Goal: Task Accomplishment & Management: Use online tool/utility

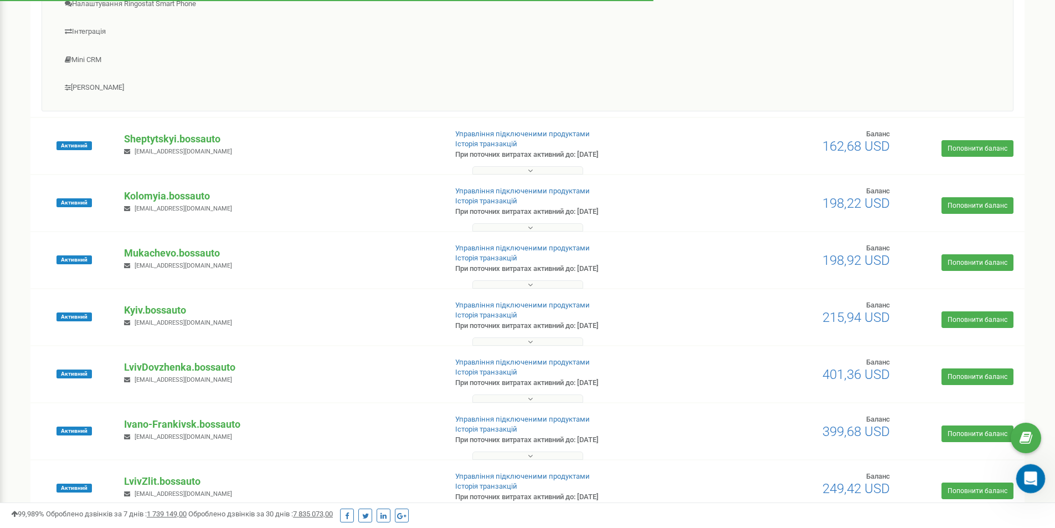
scroll to position [2, 0]
click at [1039, 477] on div "Открыть службу сообщений Intercom" at bounding box center [1028, 476] width 37 height 37
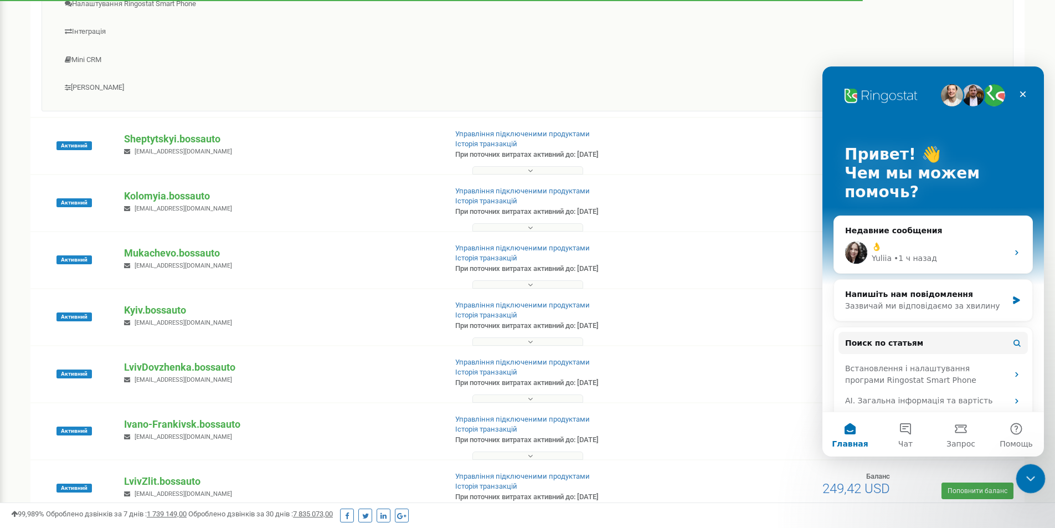
drag, startPoint x: 1030, startPoint y: 477, endPoint x: 2026, endPoint y: 930, distance: 1093.8
click at [1031, 477] on icon "Закрыть службу сообщений Intercom" at bounding box center [1028, 476] width 13 height 13
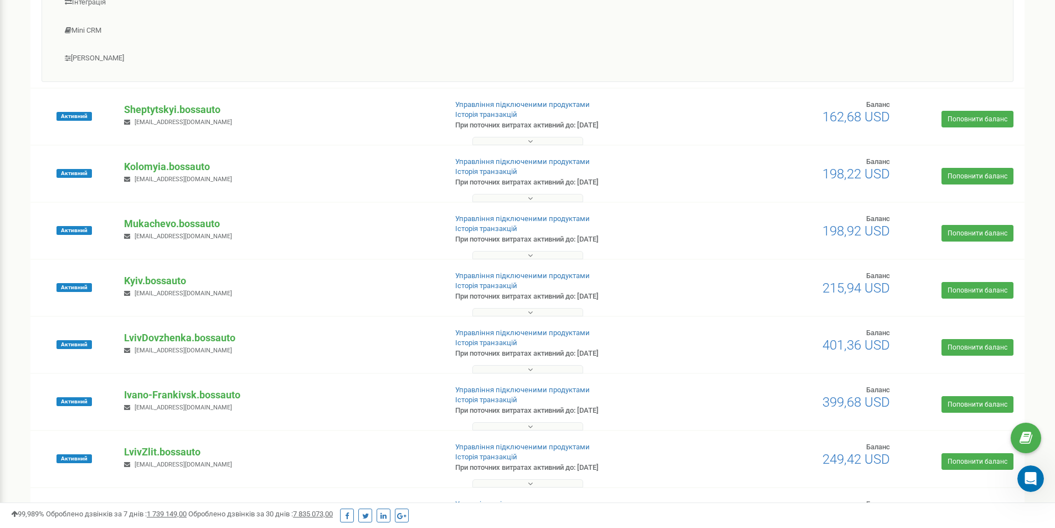
scroll to position [590, 0]
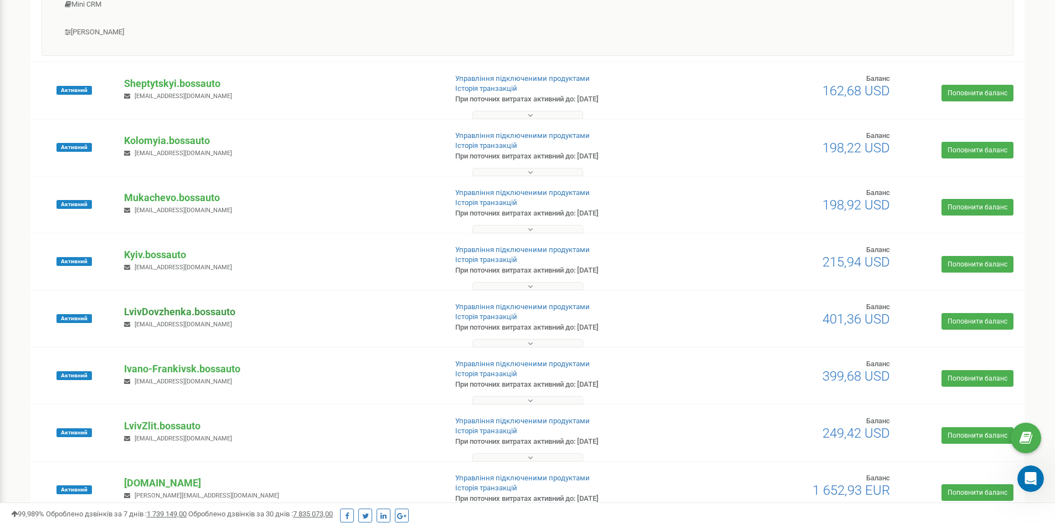
click at [195, 309] on p "LvivDovzhenka.bossauto" at bounding box center [280, 311] width 313 height 14
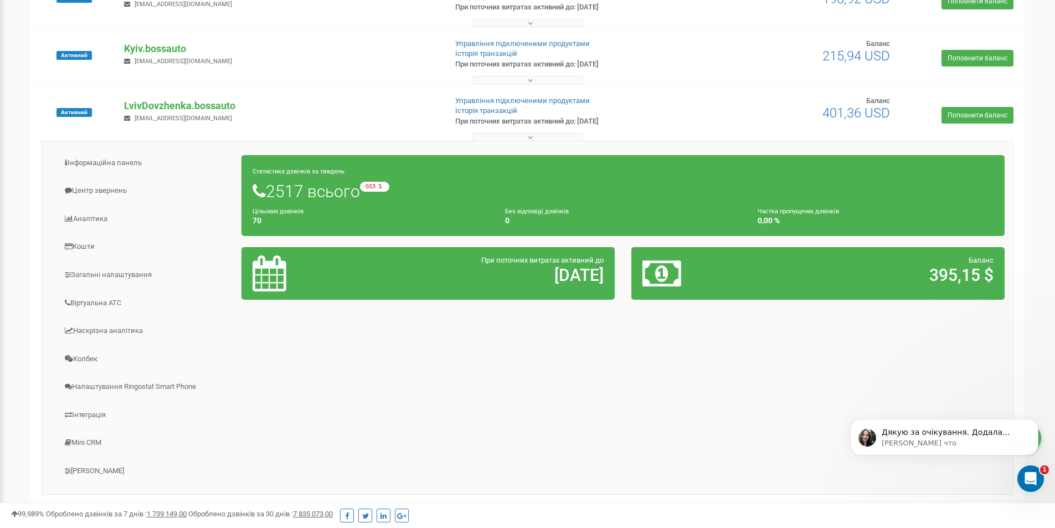
scroll to position [0, 0]
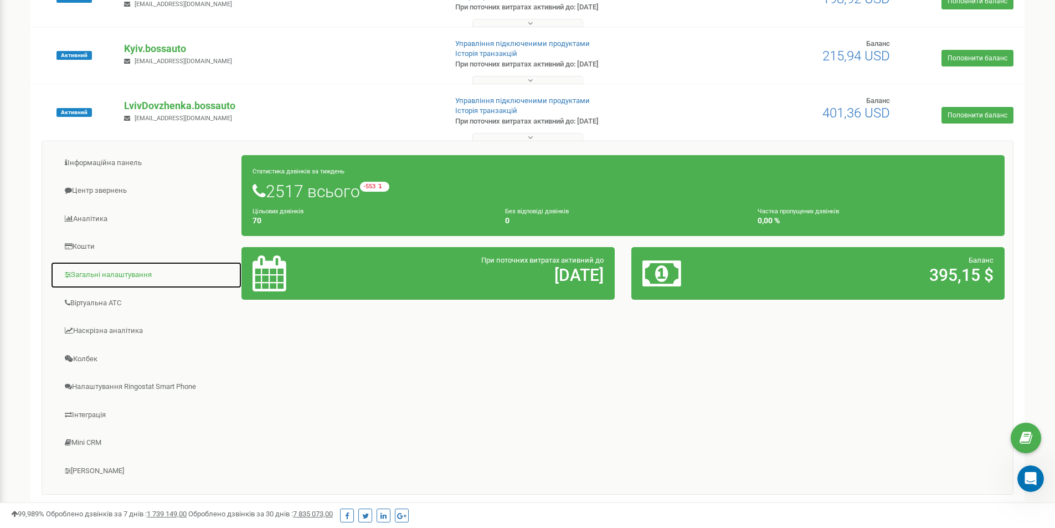
click at [104, 273] on link "Загальні налаштування" at bounding box center [146, 274] width 192 height 27
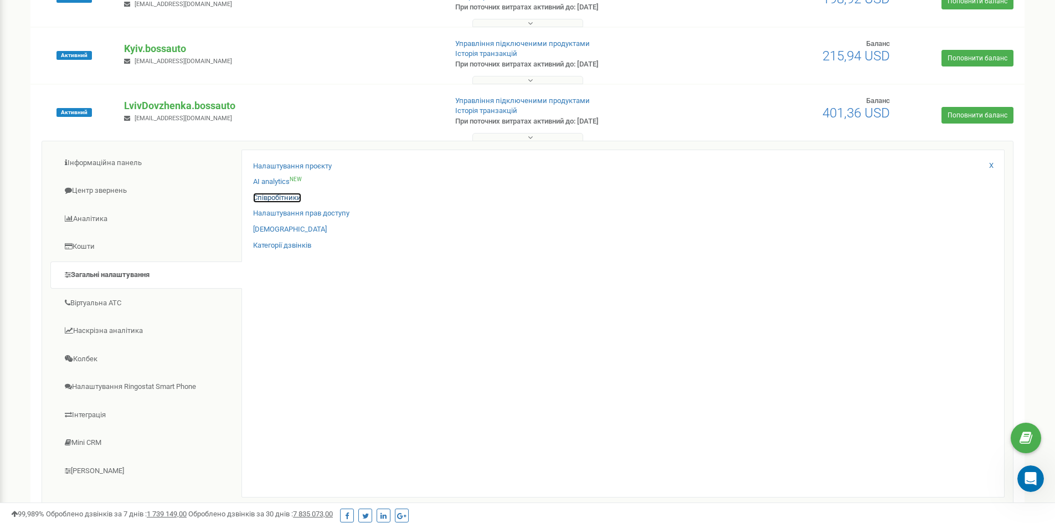
click at [272, 198] on link "Співробітники" at bounding box center [277, 198] width 48 height 11
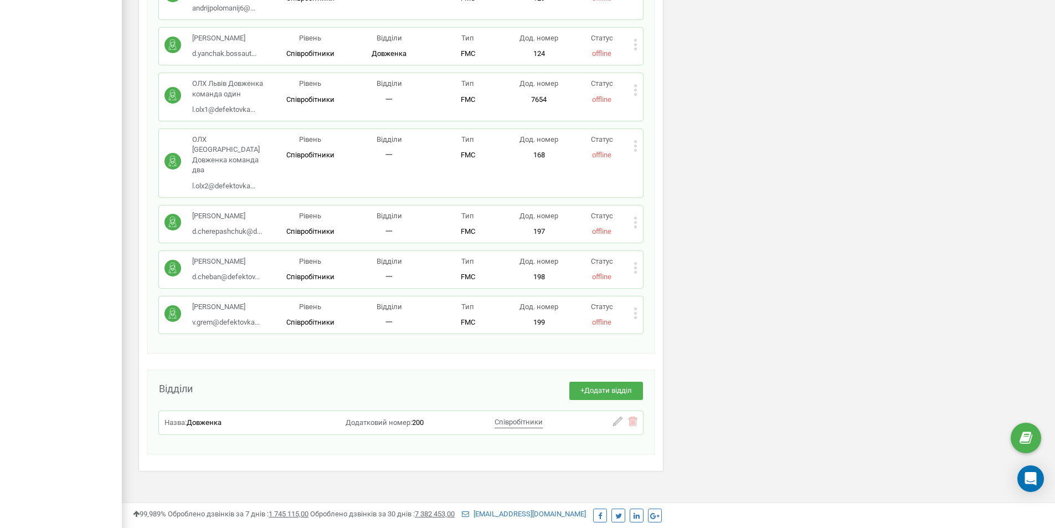
scroll to position [821, 0]
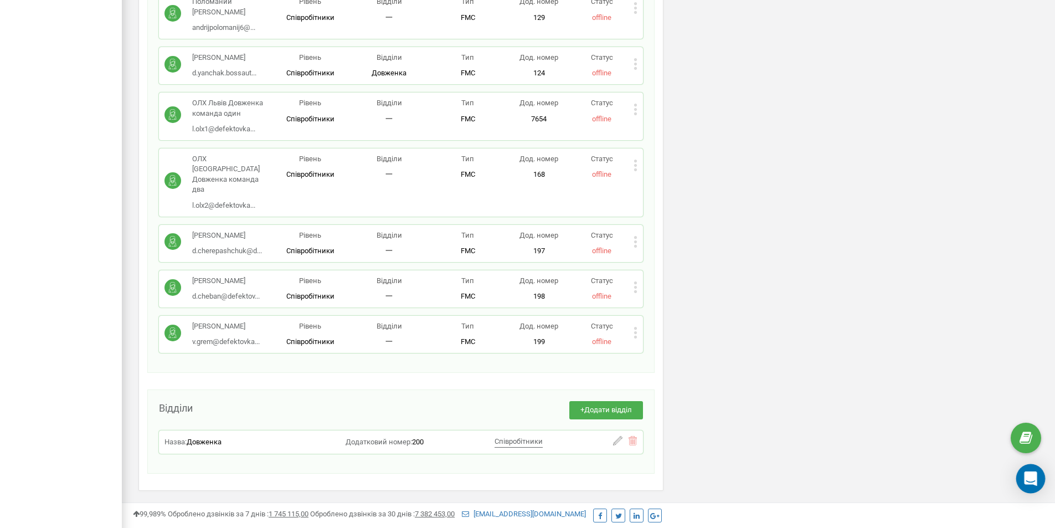
click at [1026, 478] on icon "Open Intercom Messenger" at bounding box center [1030, 478] width 13 height 14
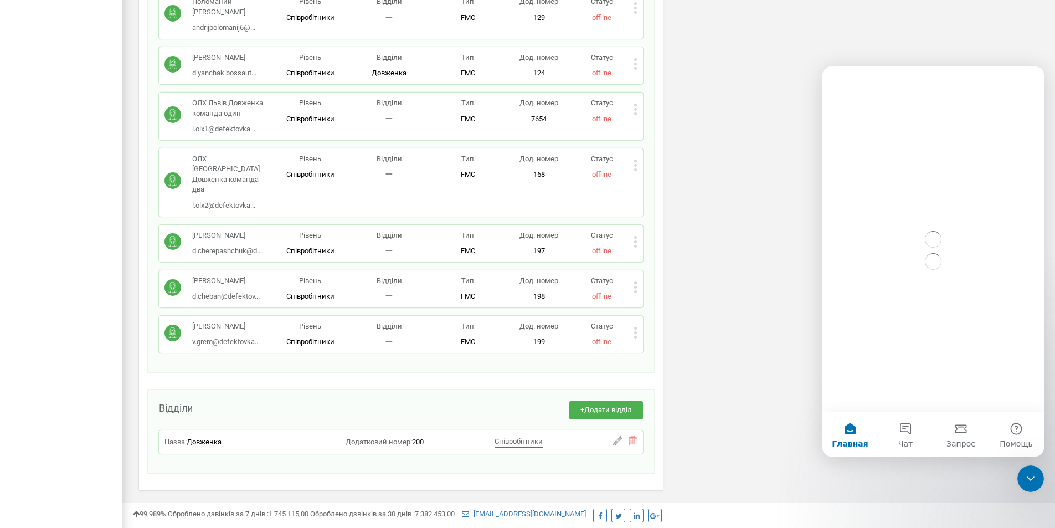
scroll to position [0, 0]
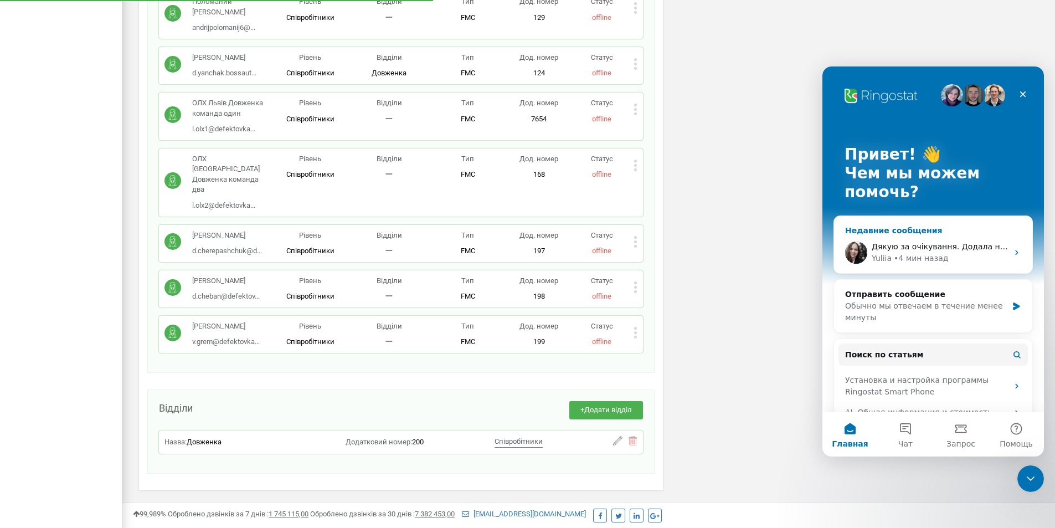
click at [933, 253] on div "• 4 мин назад" at bounding box center [921, 258] width 54 height 12
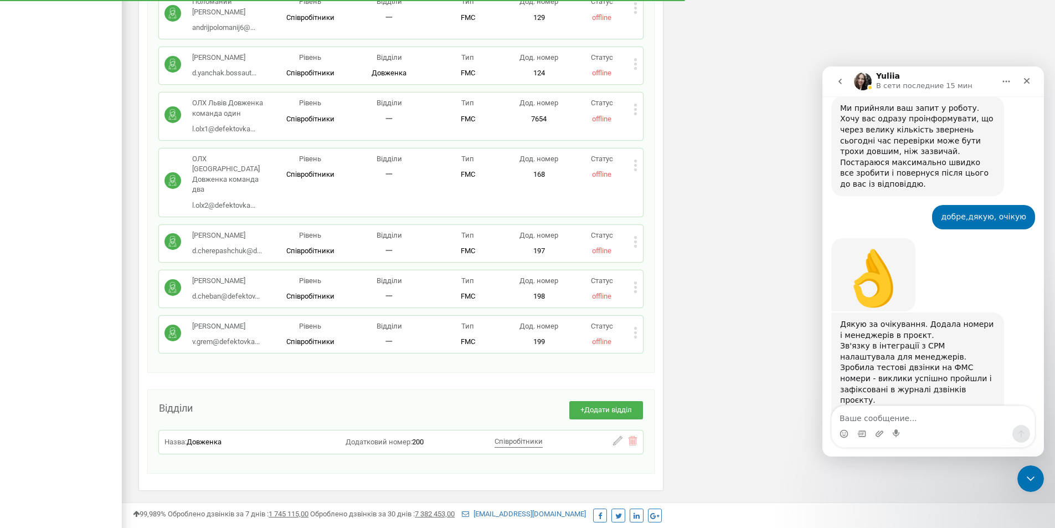
scroll to position [920, 0]
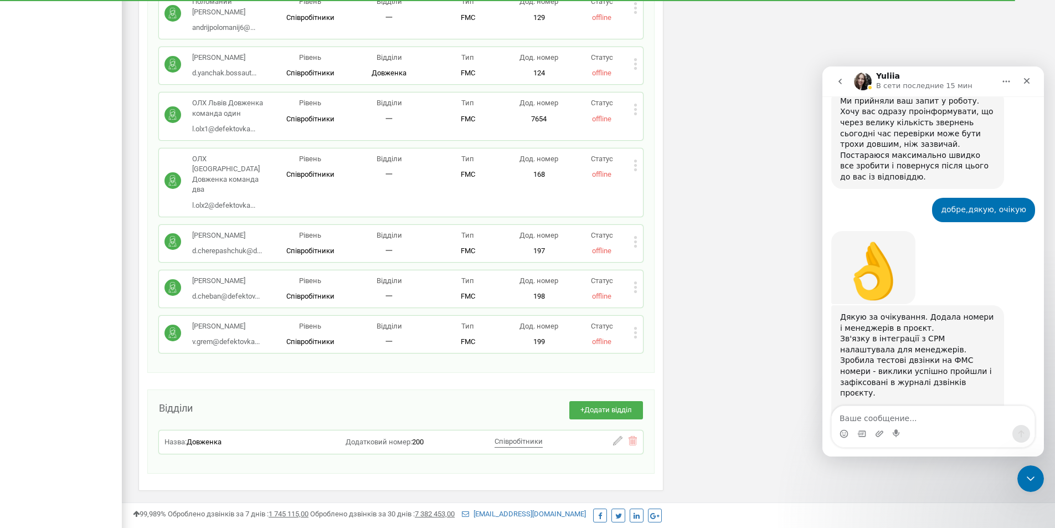
click at [929, 411] on textarea "Ваше сообщение..." at bounding box center [933, 415] width 203 height 19
type textarea "це все,дякую вам,гарного дня."
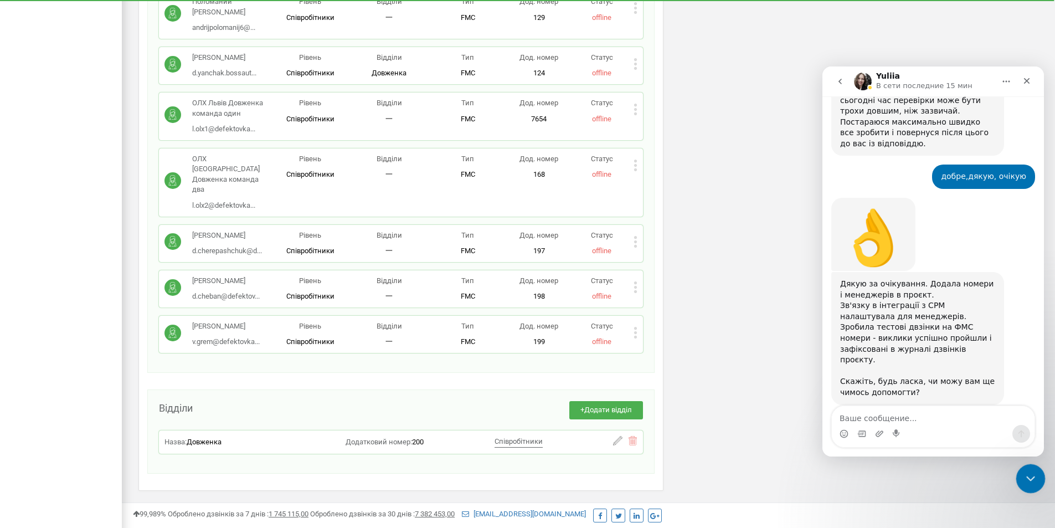
click at [1027, 478] on icon "Закрыть службу сообщений Intercom" at bounding box center [1029, 476] width 8 height 4
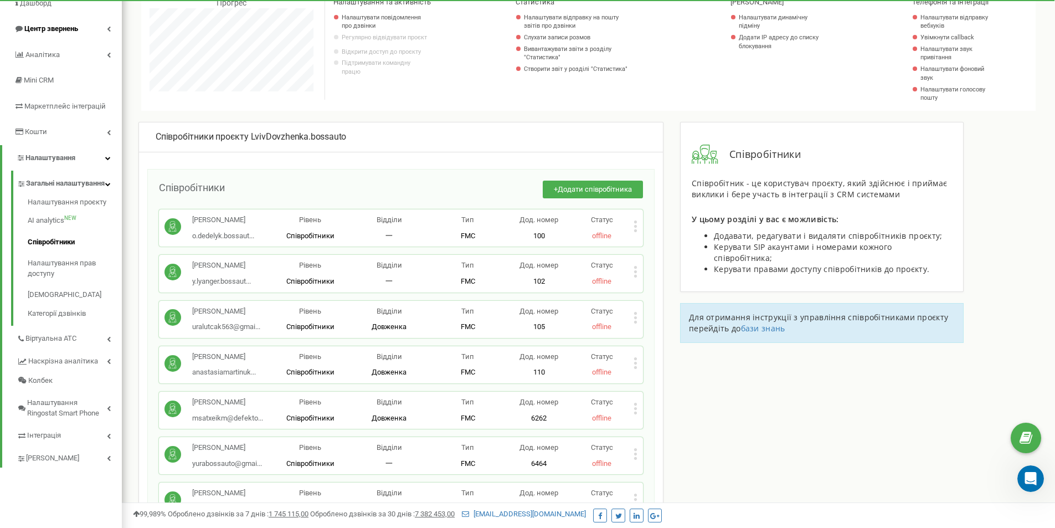
scroll to position [0, 0]
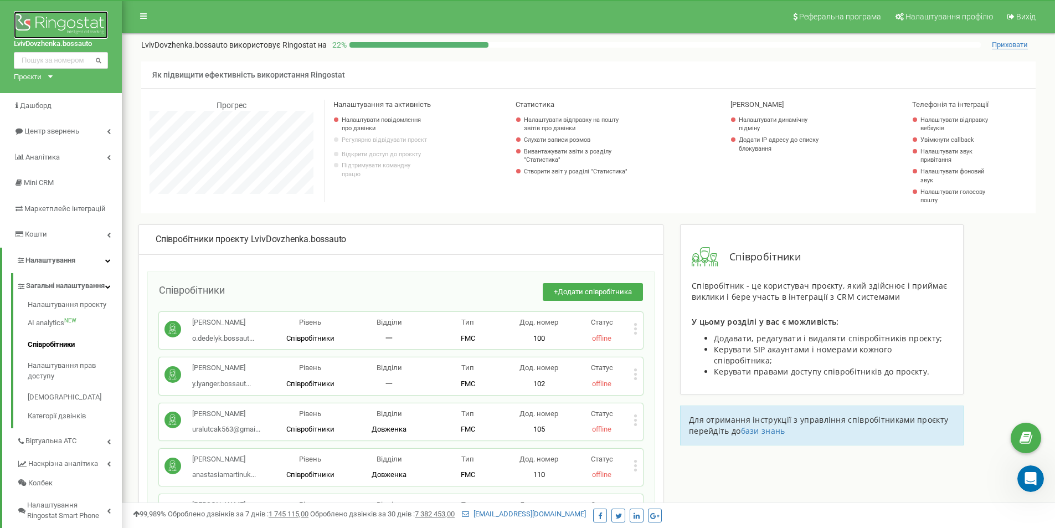
click at [59, 28] on img at bounding box center [61, 25] width 94 height 28
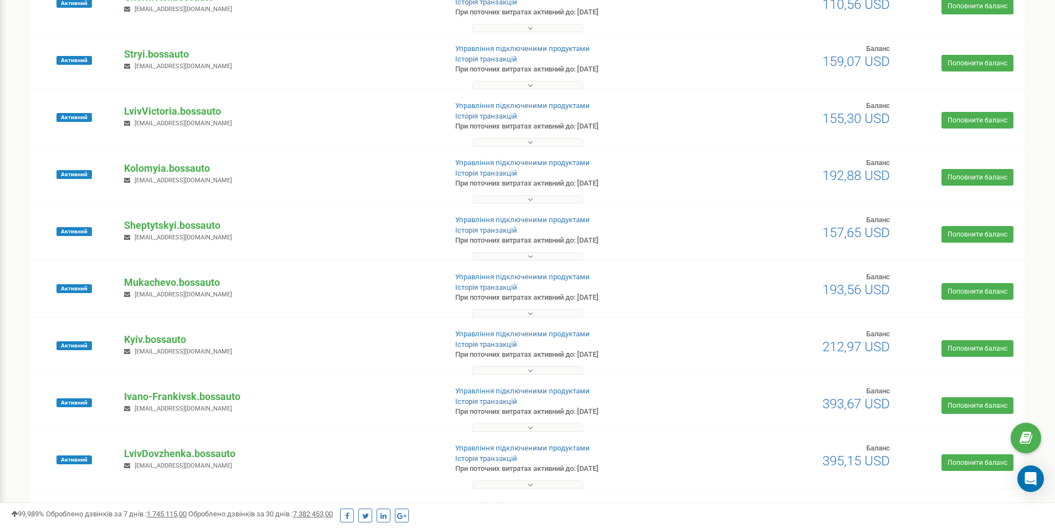
scroll to position [166, 0]
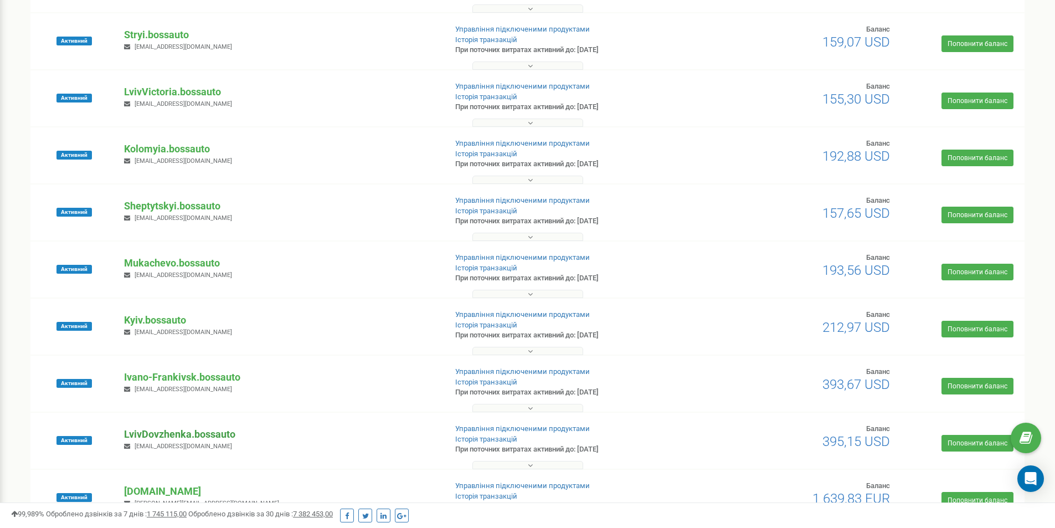
click at [193, 428] on p "LvivDovzhenka.bossauto" at bounding box center [280, 434] width 313 height 14
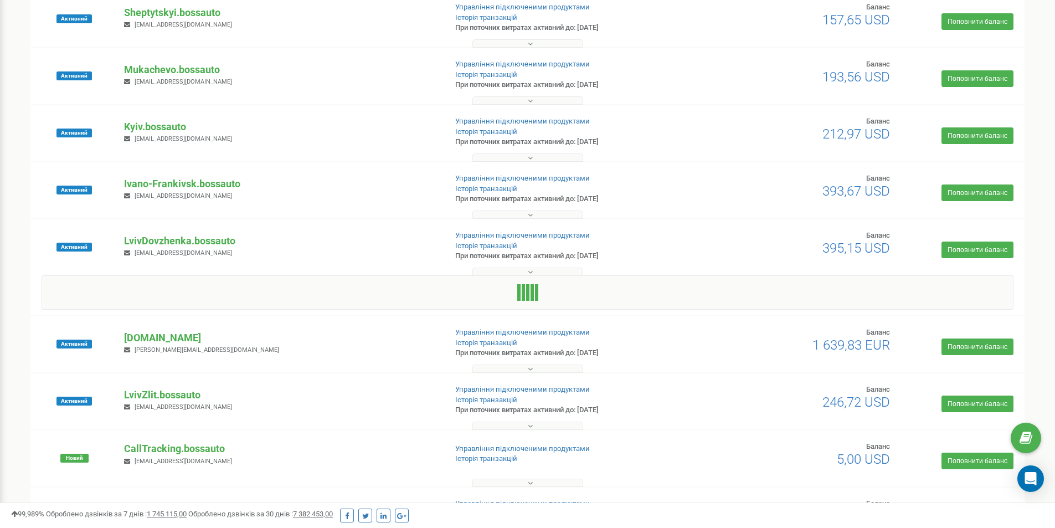
scroll to position [437, 0]
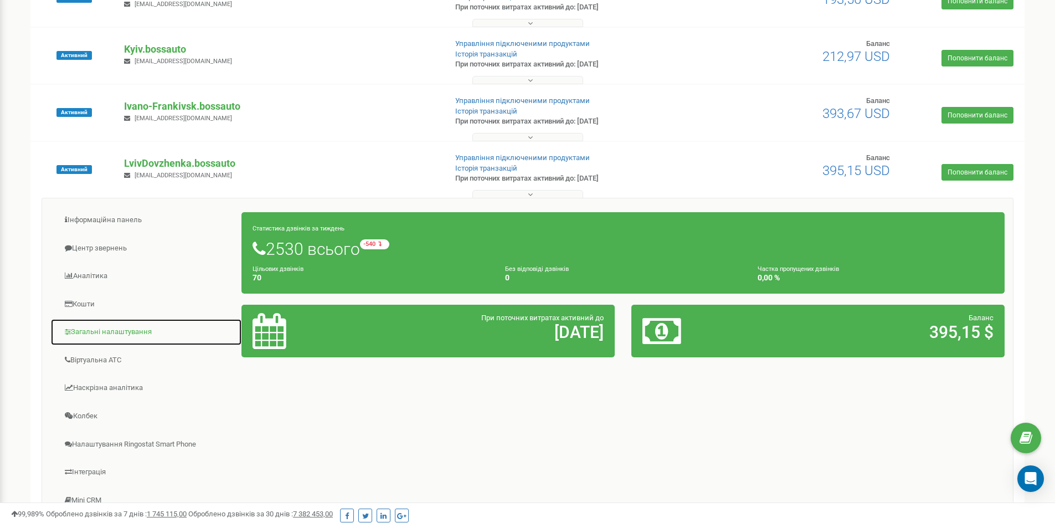
click at [115, 340] on link "Загальні налаштування" at bounding box center [146, 331] width 192 height 27
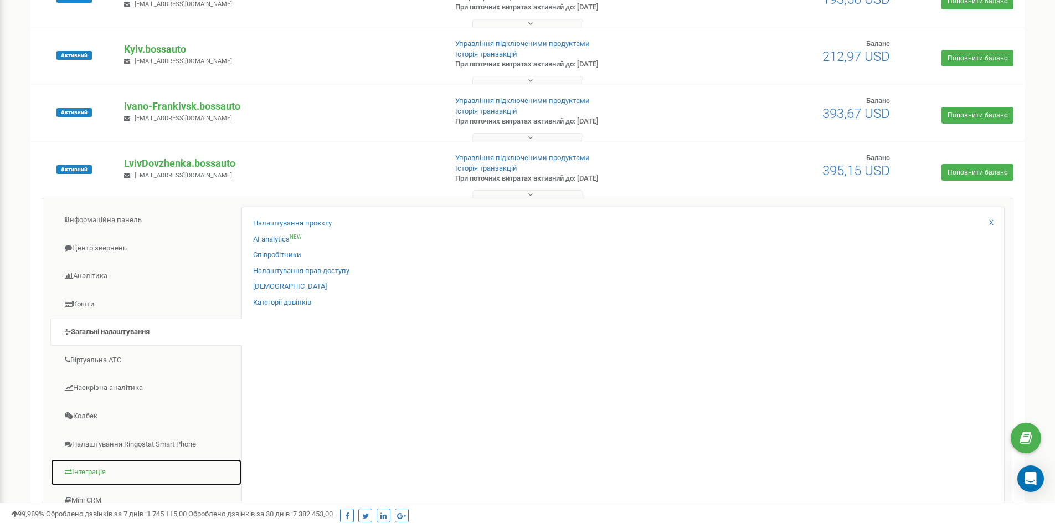
click at [89, 477] on link "Інтеграція" at bounding box center [146, 471] width 192 height 27
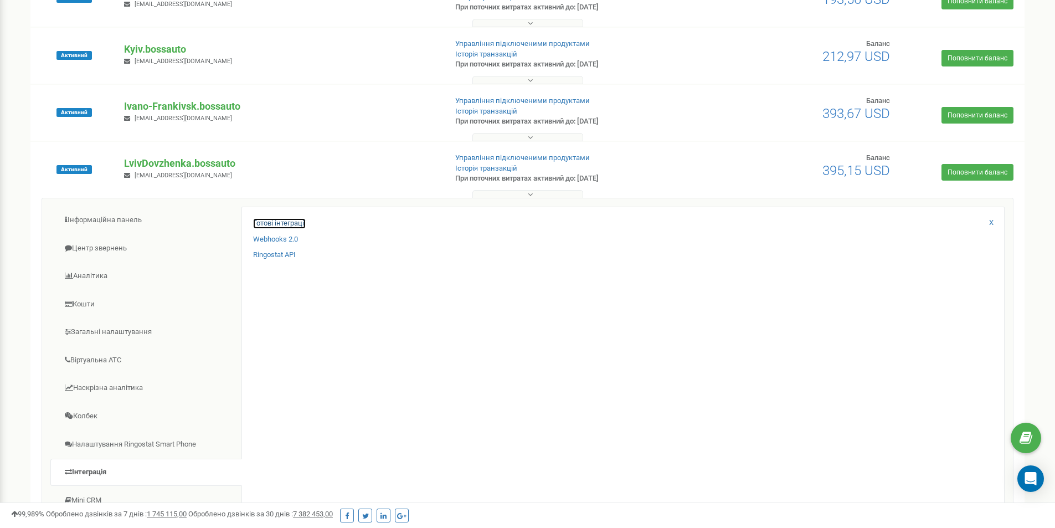
click at [280, 220] on link "Готові інтеграції" at bounding box center [279, 223] width 53 height 11
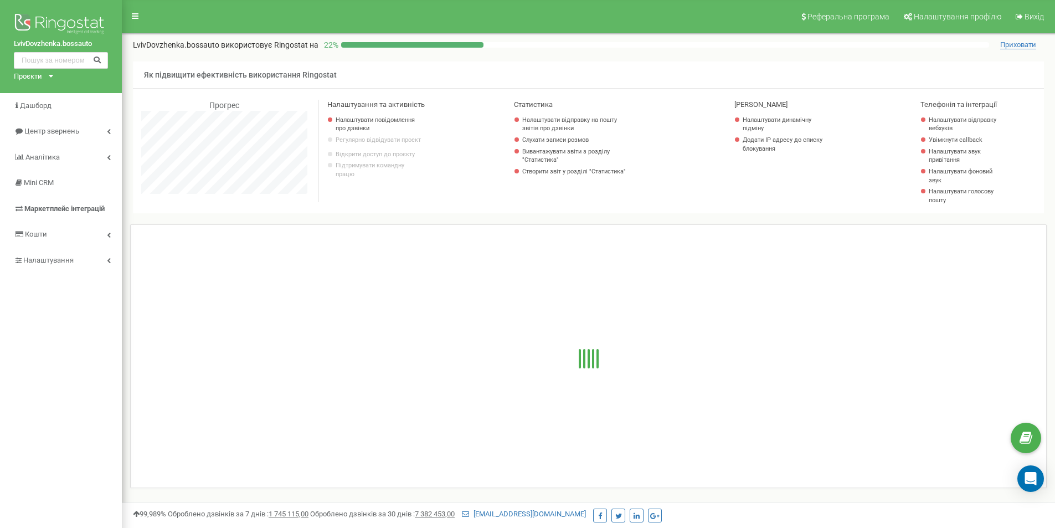
scroll to position [664, 933]
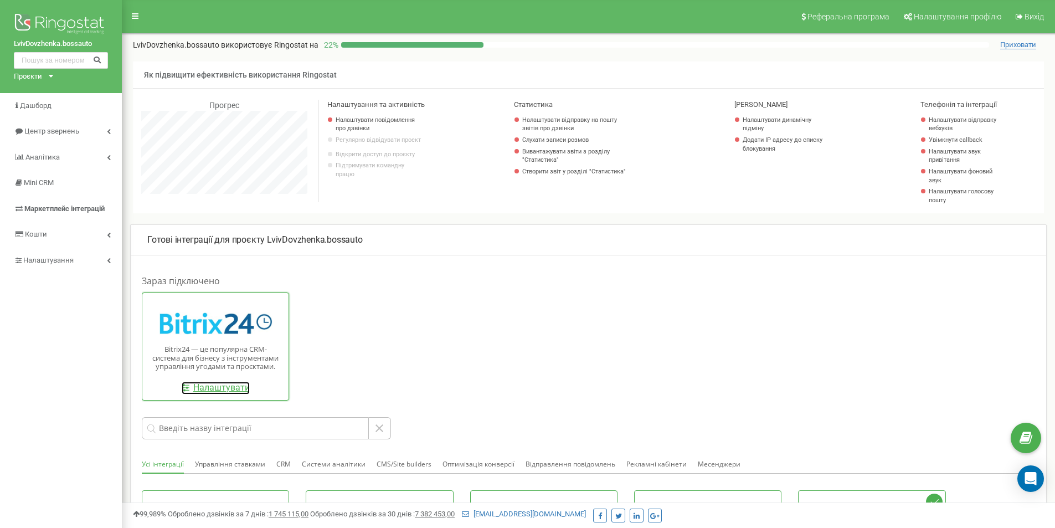
click at [225, 385] on link "Налаштувати" at bounding box center [216, 387] width 68 height 13
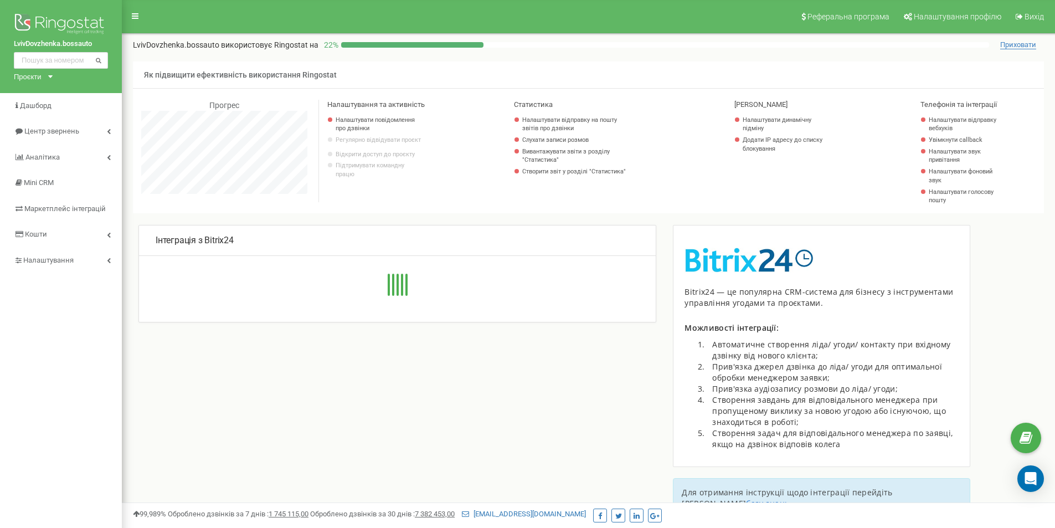
scroll to position [664, 933]
type input "[URL][DOMAIN_NAME]"
type input "975"
type input "8ugl5ok4aqa5xgj4"
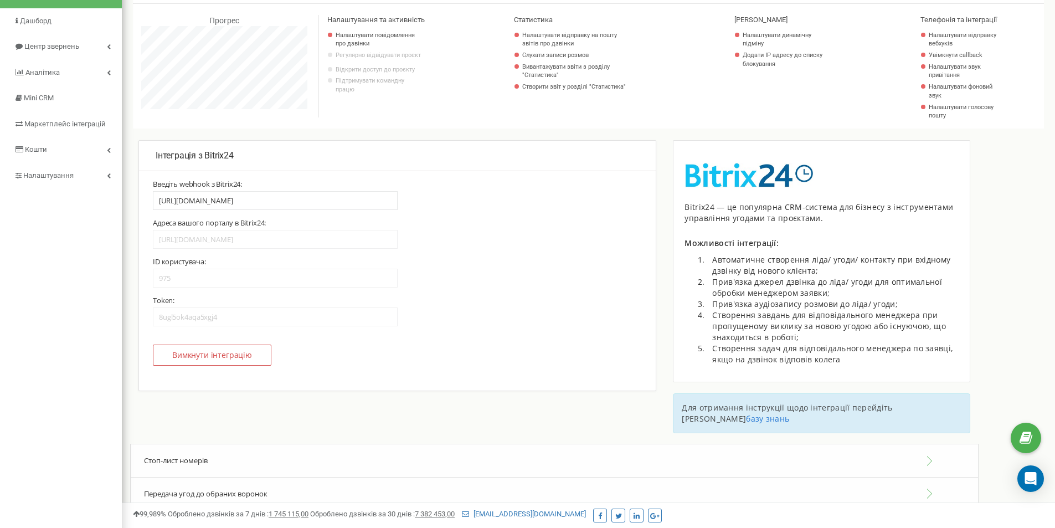
scroll to position [111, 0]
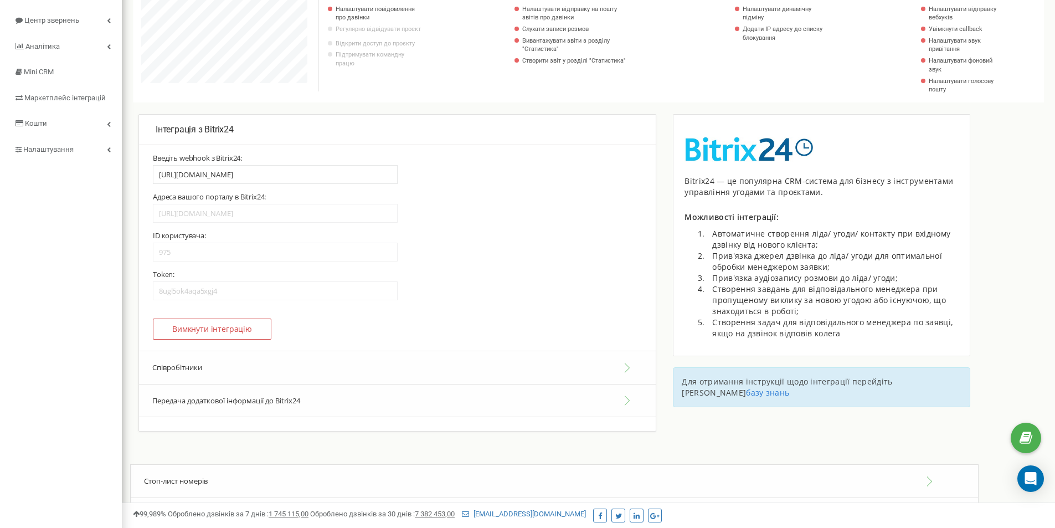
click at [184, 365] on button "Співробітники" at bounding box center [397, 367] width 517 height 34
